Goal: Find specific page/section: Find specific page/section

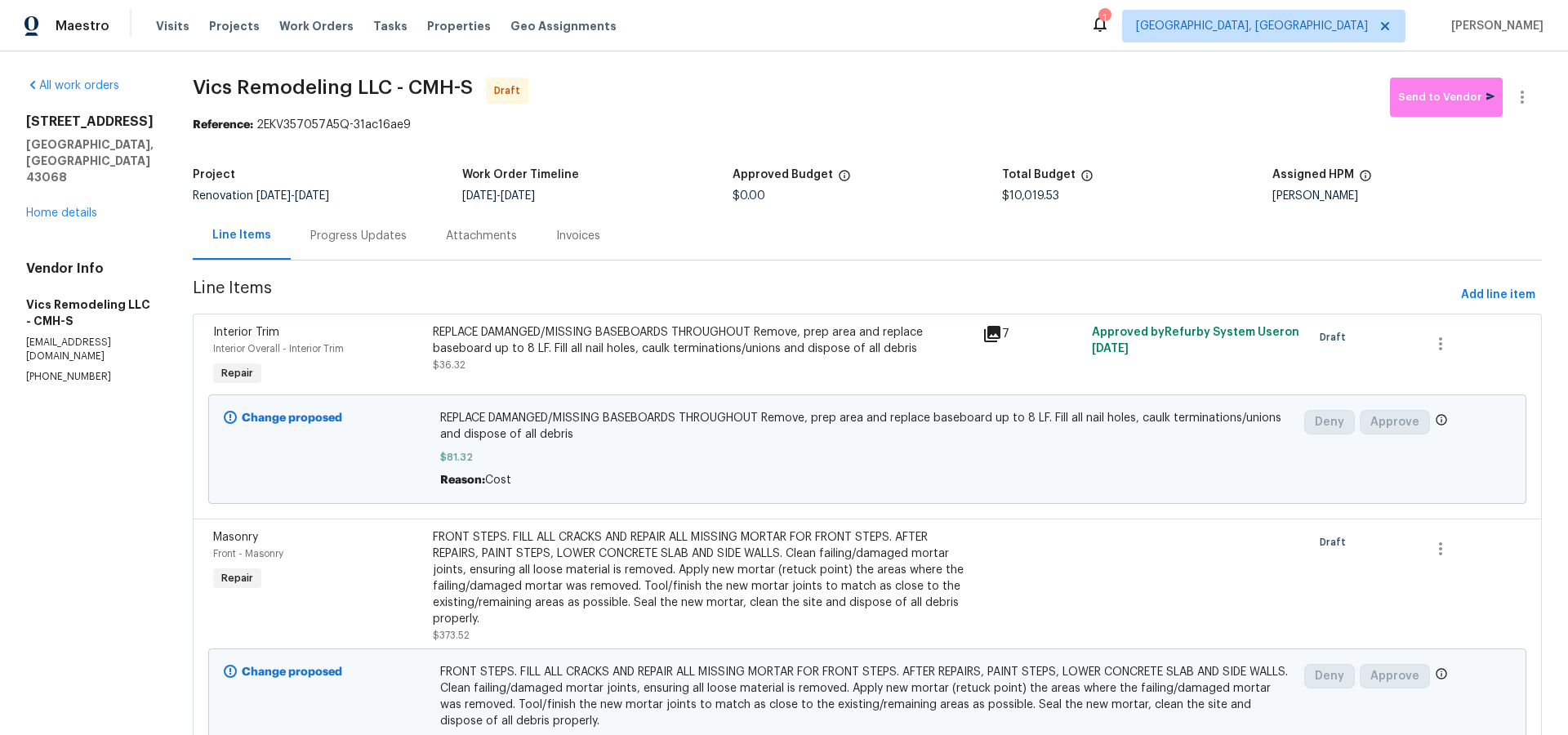
scroll to position [1059, 0]
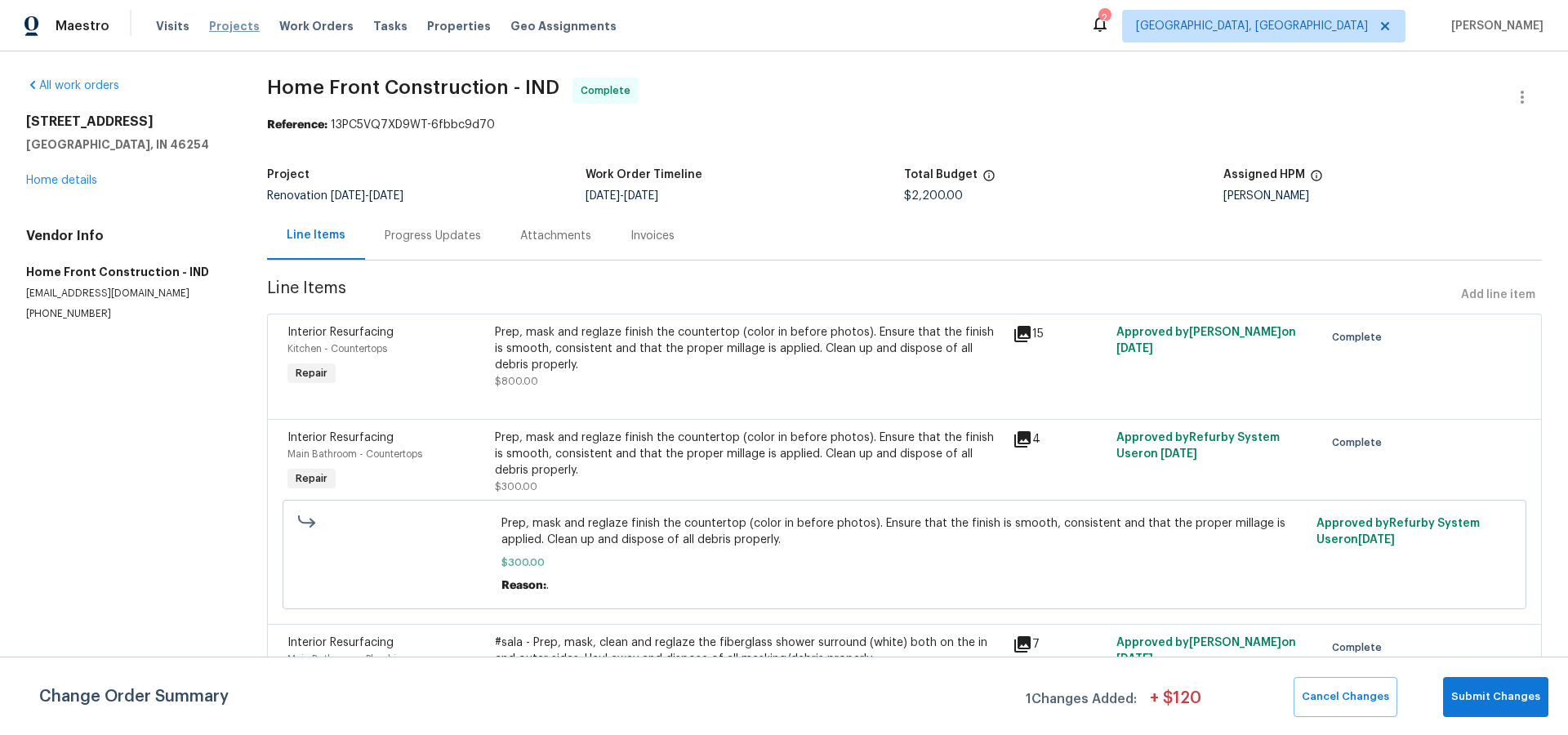
click at [240, 27] on span "Projects" at bounding box center [234, 26] width 50 height 16
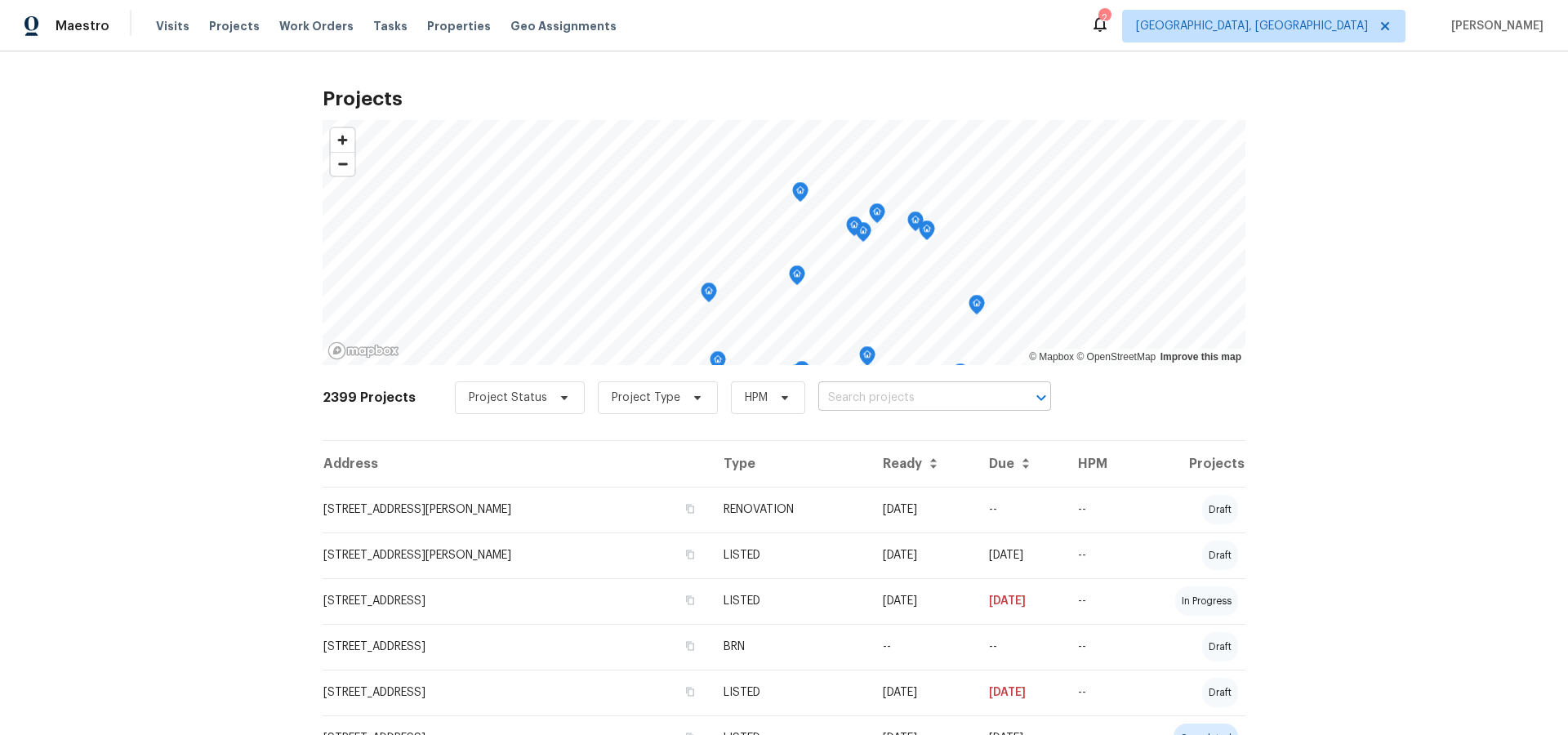
click at [834, 398] on input "text" at bounding box center [911, 398] width 187 height 26
type input "303 6th"
click at [1338, 23] on span "[GEOGRAPHIC_DATA], [GEOGRAPHIC_DATA]" at bounding box center [1252, 26] width 232 height 16
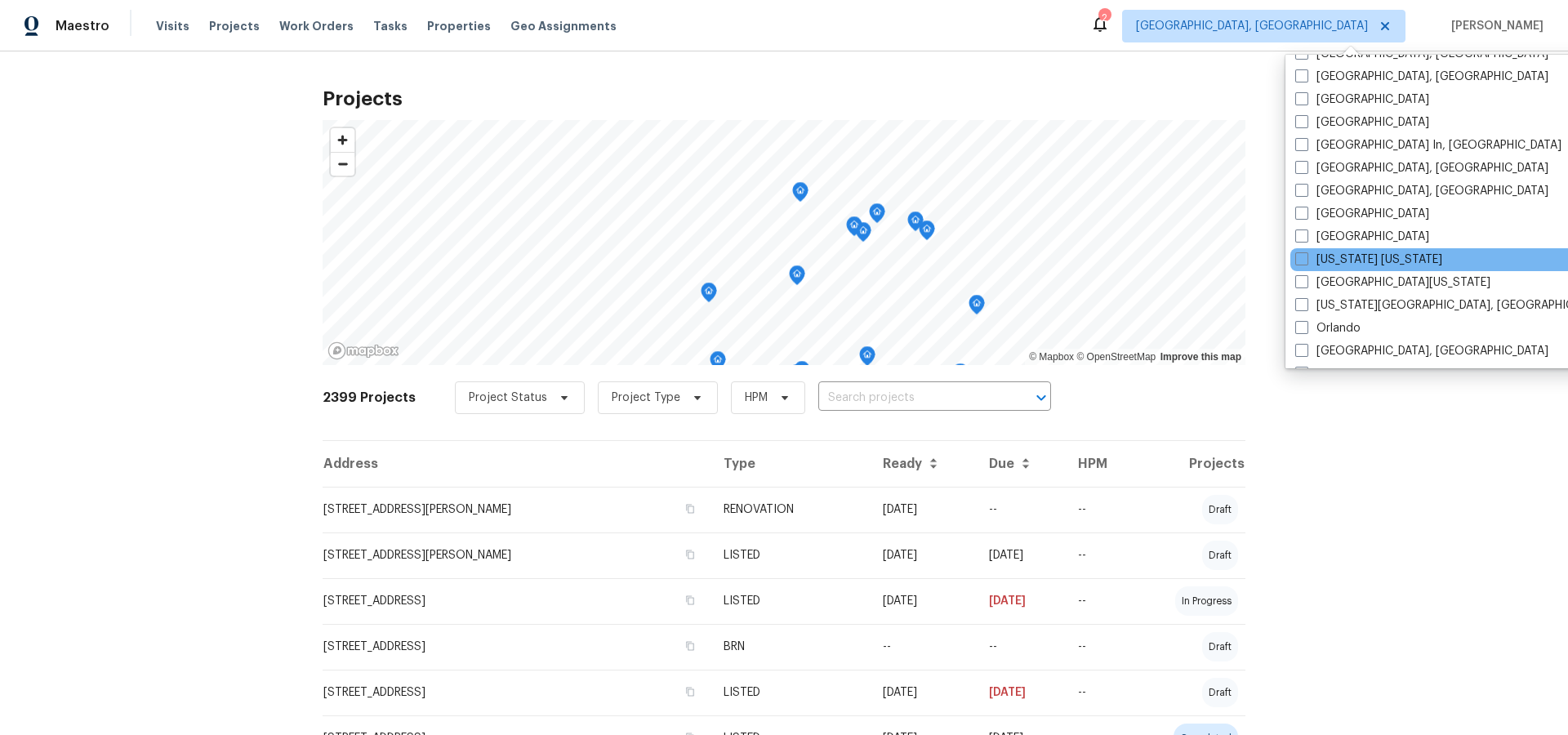
scroll to position [670, 0]
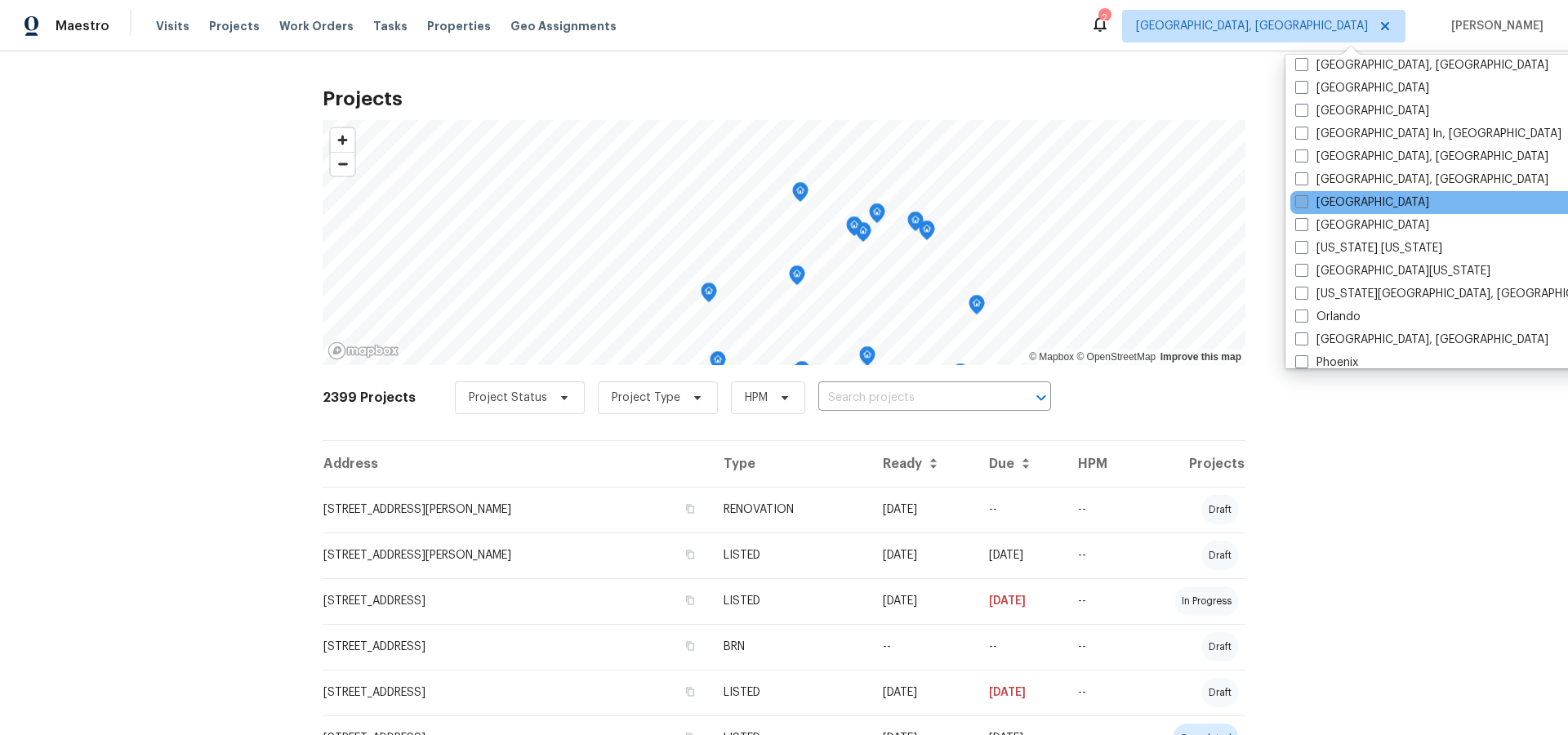
click at [1338, 199] on label "[GEOGRAPHIC_DATA]" at bounding box center [1362, 203] width 134 height 16
click at [1306, 199] on input "[GEOGRAPHIC_DATA]" at bounding box center [1301, 200] width 11 height 11
checkbox input "true"
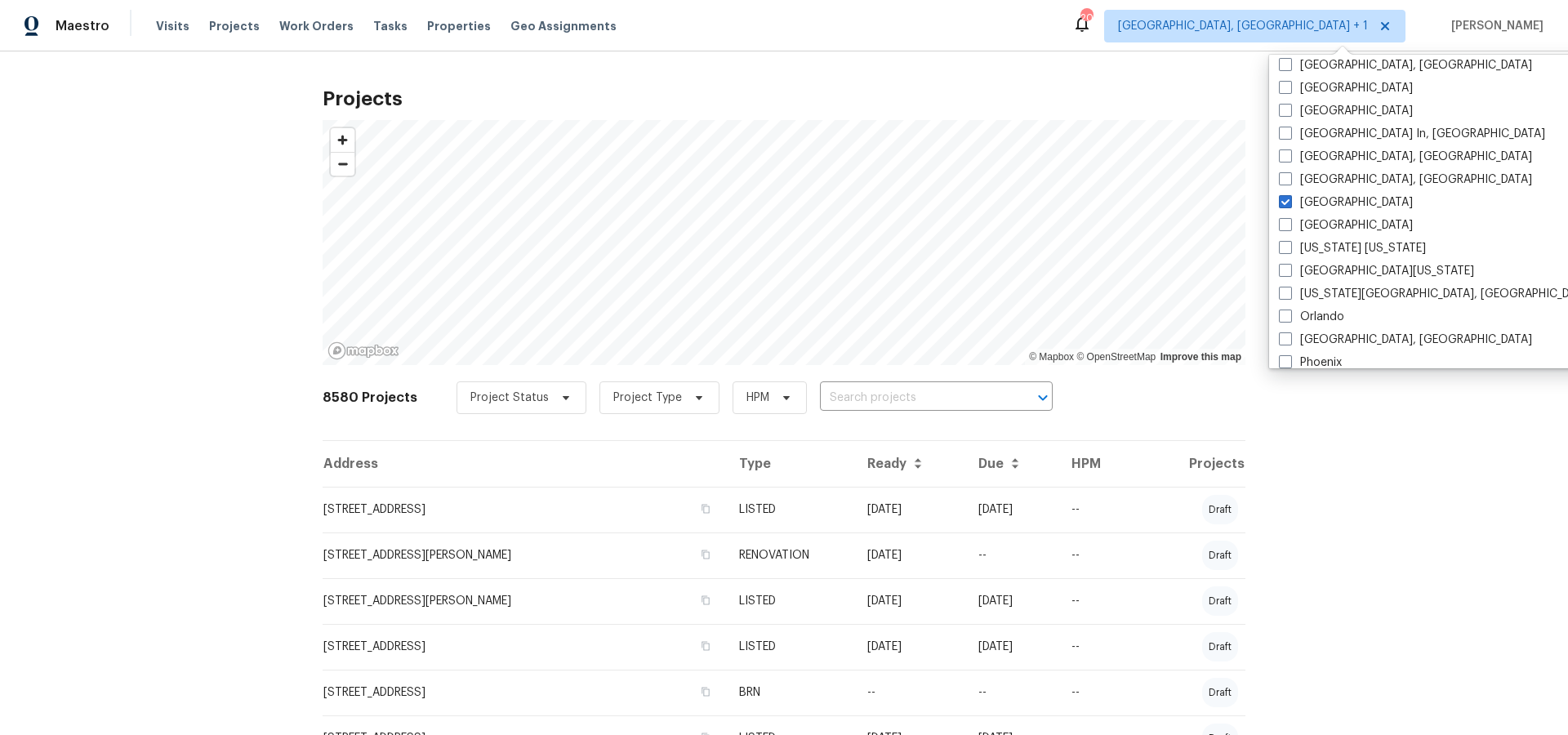
click at [1405, 437] on div "Projects © Mapbox © OpenStreetMap Improve this map 8580 Projects Project Status…" at bounding box center [784, 393] width 1568 height 684
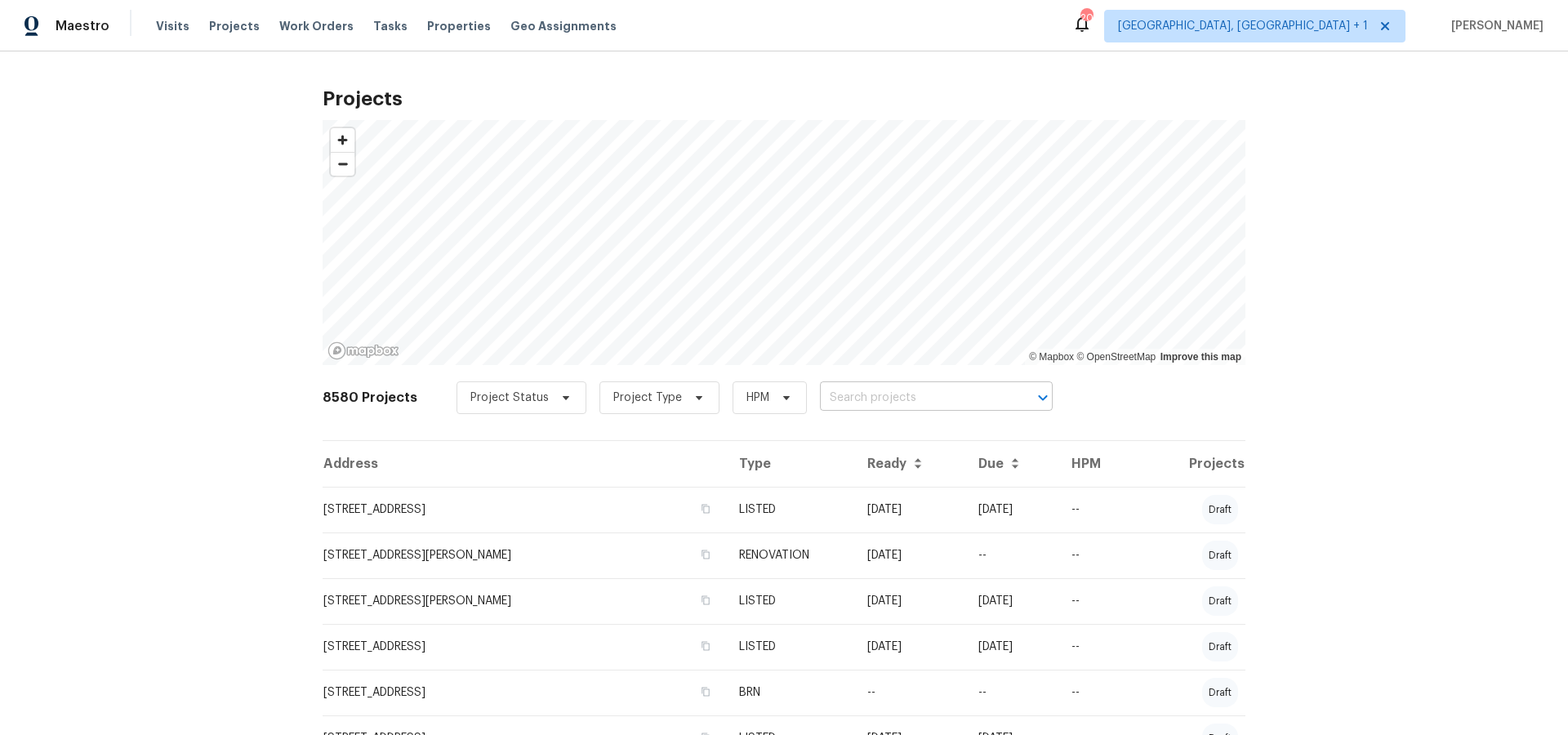
click at [993, 398] on input "text" at bounding box center [913, 398] width 187 height 26
type input "303 6th"
click at [915, 437] on li "[STREET_ADDRESS][PERSON_NAME]" at bounding box center [927, 434] width 237 height 27
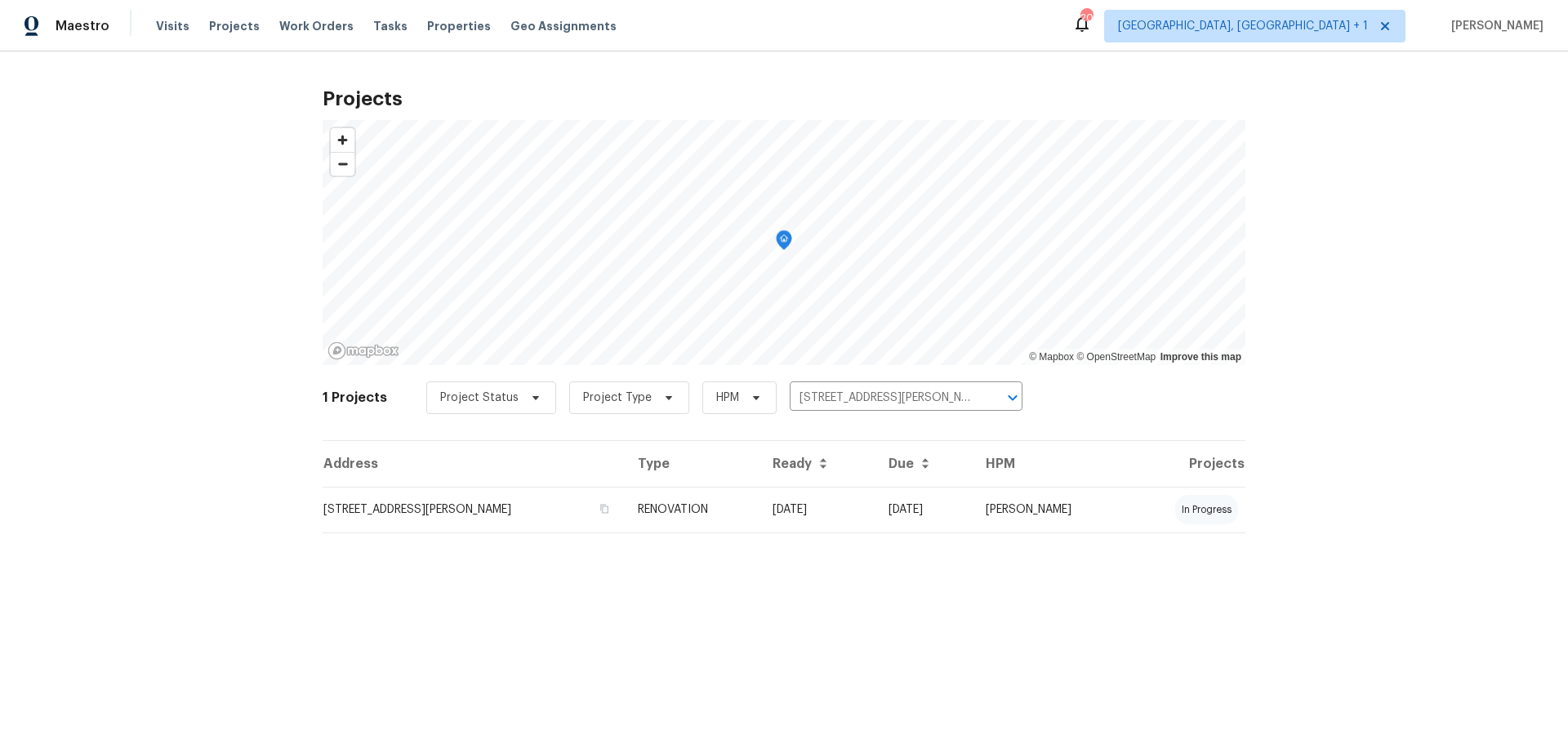
click at [374, 510] on td "[STREET_ADDRESS][PERSON_NAME]" at bounding box center [473, 510] width 302 height 46
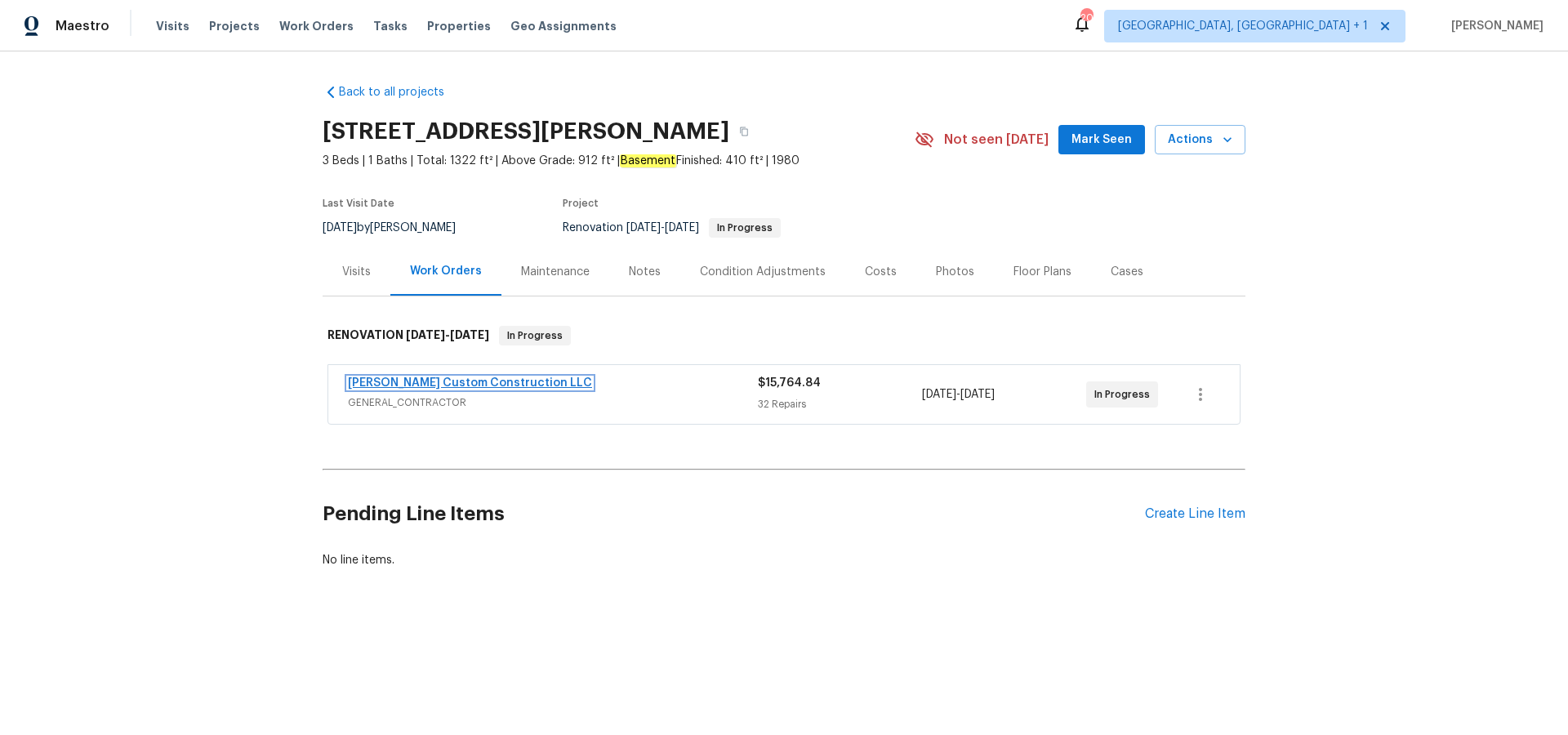
click at [436, 380] on link "[PERSON_NAME] Custom Construction LLC" at bounding box center [470, 383] width 244 height 12
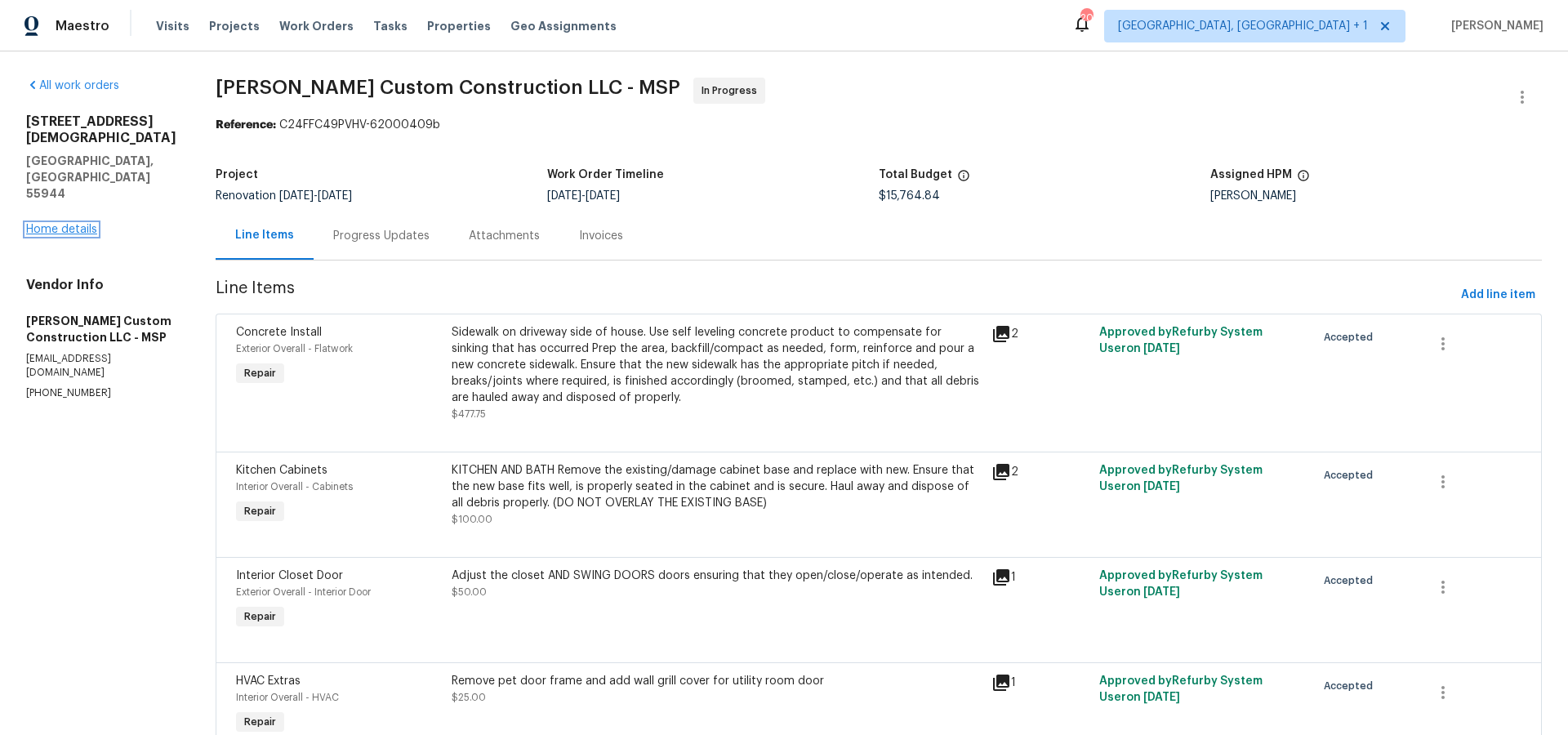
click at [62, 224] on link "Home details" at bounding box center [62, 229] width 71 height 12
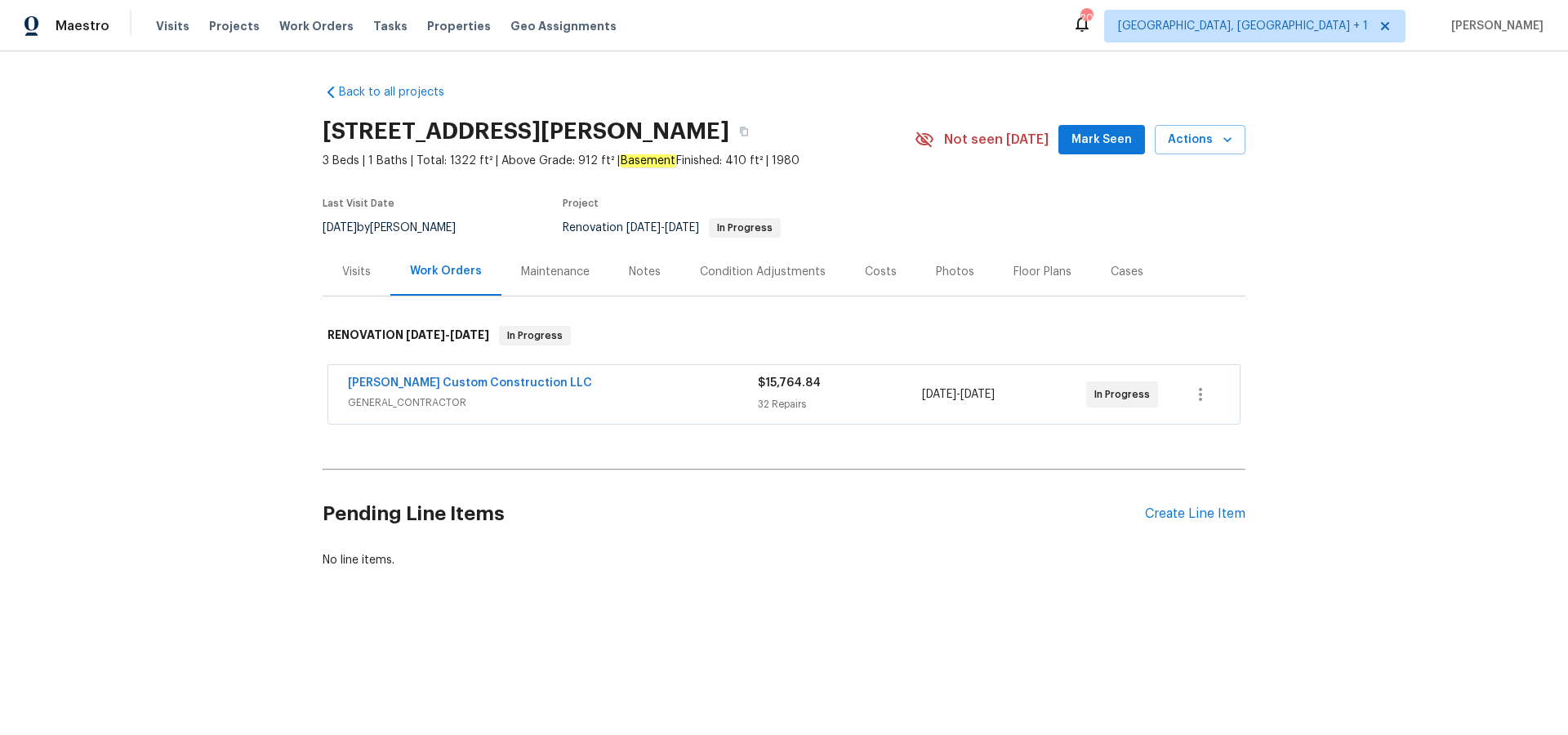
click at [630, 270] on div "Notes" at bounding box center [645, 272] width 32 height 16
